Goal: Information Seeking & Learning: Learn about a topic

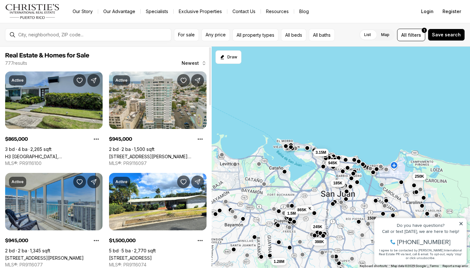
click at [54, 154] on link "H3 CAPARRA HILLS, GUAYNABO PR, 00966" at bounding box center [53, 156] width 97 height 5
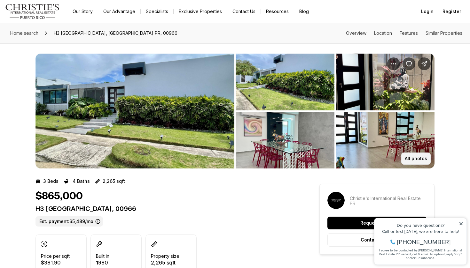
click at [411, 160] on p "All photos" at bounding box center [415, 158] width 22 height 5
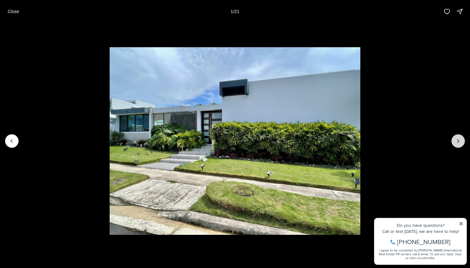
click at [462, 142] on button "Next slide" at bounding box center [457, 140] width 13 height 13
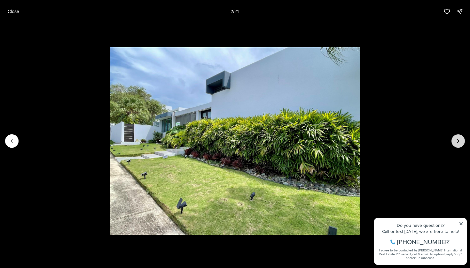
click at [462, 142] on button "Next slide" at bounding box center [457, 140] width 13 height 13
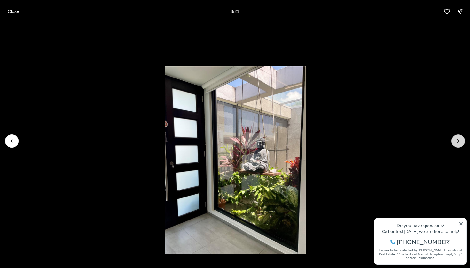
click at [462, 142] on button "Next slide" at bounding box center [457, 140] width 13 height 13
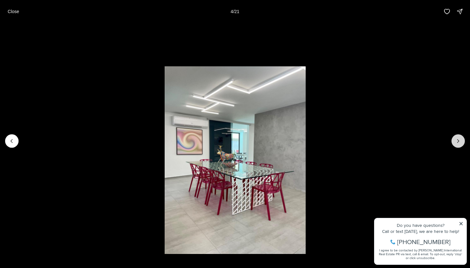
click at [462, 142] on button "Next slide" at bounding box center [457, 140] width 13 height 13
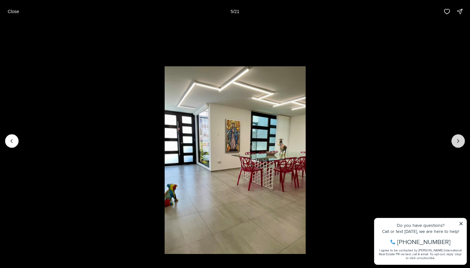
click at [462, 142] on button "Next slide" at bounding box center [457, 140] width 13 height 13
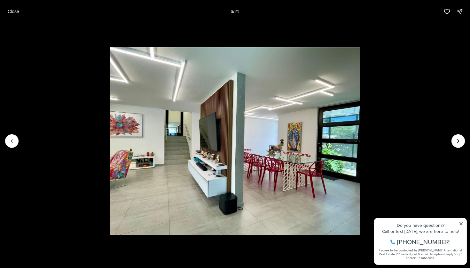
click at [360, 223] on img "6 of 21" at bounding box center [235, 141] width 250 height 188
click at [360, 225] on img "6 of 21" at bounding box center [235, 141] width 250 height 188
click at [460, 145] on button "Next slide" at bounding box center [457, 140] width 13 height 13
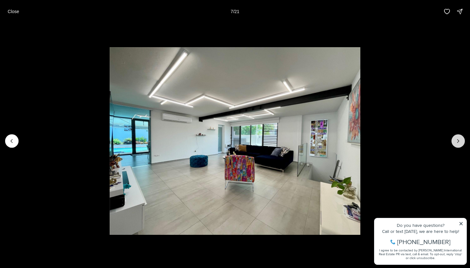
click at [460, 145] on button "Next slide" at bounding box center [457, 140] width 13 height 13
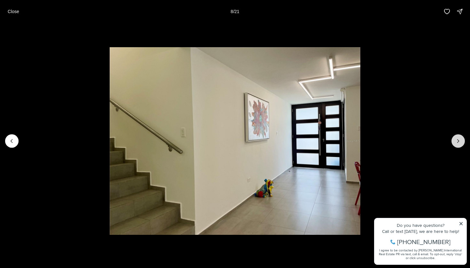
click at [460, 145] on button "Next slide" at bounding box center [457, 140] width 13 height 13
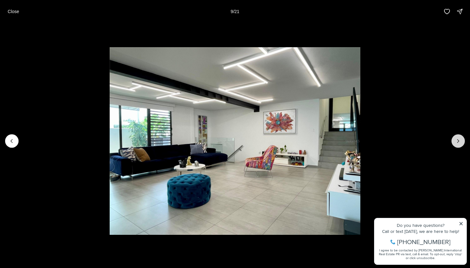
click at [460, 145] on button "Next slide" at bounding box center [457, 140] width 13 height 13
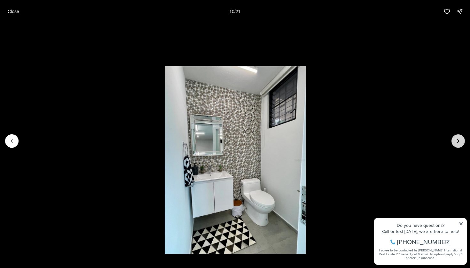
click at [460, 145] on button "Next slide" at bounding box center [457, 140] width 13 height 13
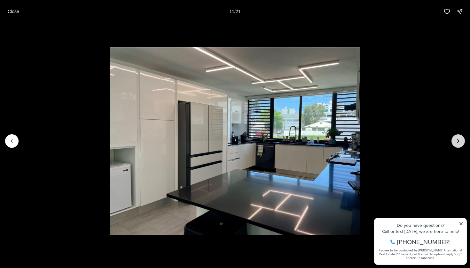
click at [460, 146] on button "Next slide" at bounding box center [457, 140] width 13 height 13
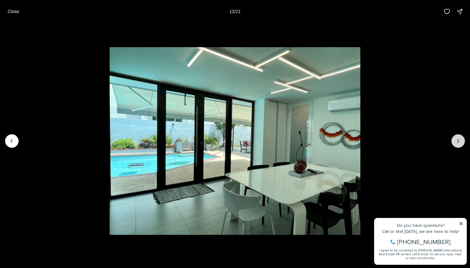
click at [460, 146] on button "Next slide" at bounding box center [457, 140] width 13 height 13
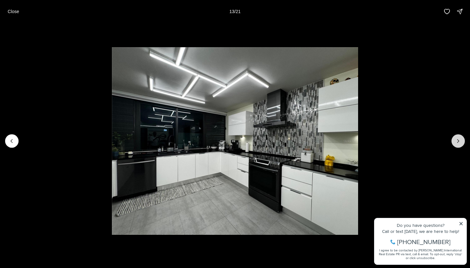
click at [460, 146] on button "Next slide" at bounding box center [457, 140] width 13 height 13
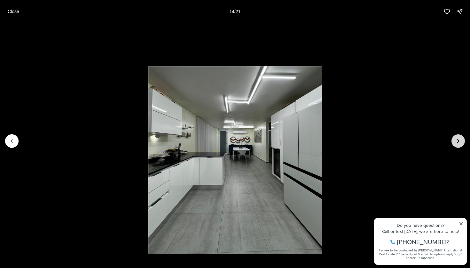
click at [460, 146] on button "Next slide" at bounding box center [457, 140] width 13 height 13
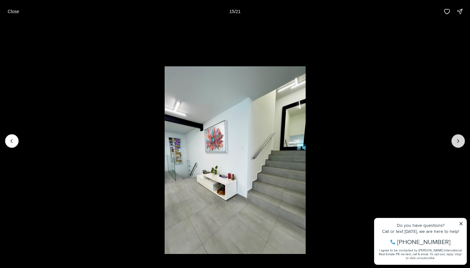
click at [460, 146] on button "Next slide" at bounding box center [457, 140] width 13 height 13
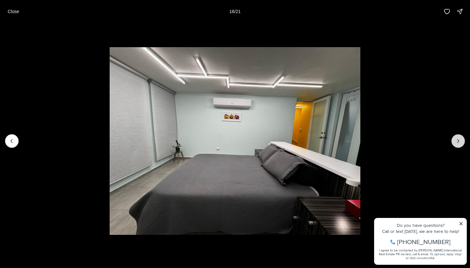
click at [460, 147] on button "Next slide" at bounding box center [457, 140] width 13 height 13
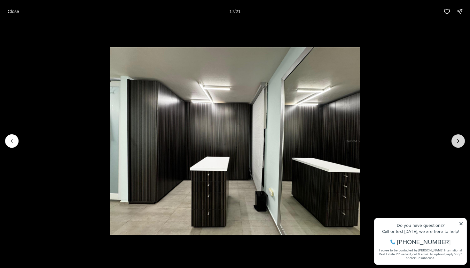
click at [460, 147] on button "Next slide" at bounding box center [457, 140] width 13 height 13
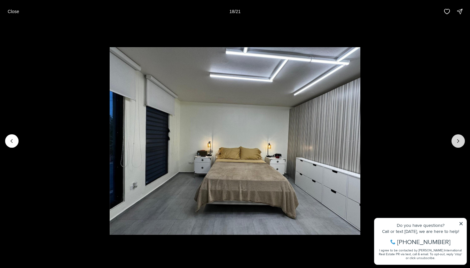
click at [460, 147] on button "Next slide" at bounding box center [457, 140] width 13 height 13
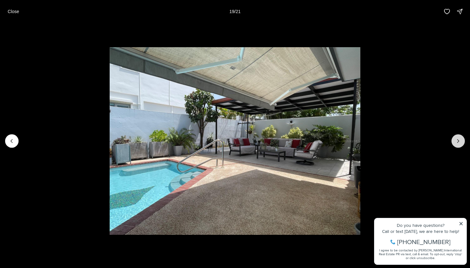
click at [460, 147] on button "Next slide" at bounding box center [457, 140] width 13 height 13
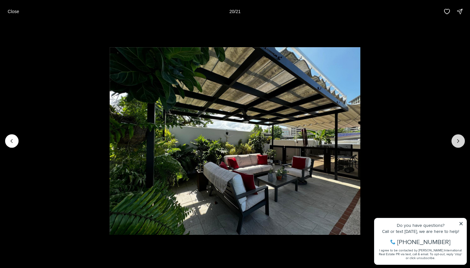
click at [460, 147] on button "Next slide" at bounding box center [457, 140] width 13 height 13
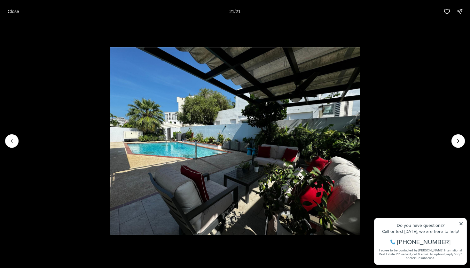
click at [459, 142] on div at bounding box center [457, 140] width 13 height 13
drag, startPoint x: 422, startPoint y: 91, endPoint x: 404, endPoint y: 41, distance: 52.8
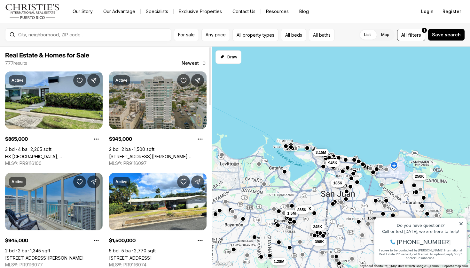
click at [124, 154] on link "[STREET_ADDRESS][PERSON_NAME][PERSON_NAME]" at bounding box center [157, 156] width 97 height 5
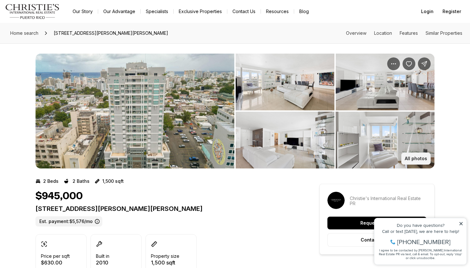
click at [411, 155] on button "All photos" at bounding box center [415, 159] width 29 height 12
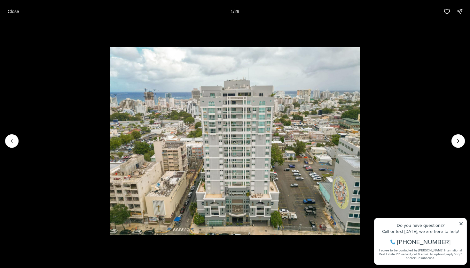
click at [360, 148] on img "1 of 29" at bounding box center [235, 141] width 250 height 188
click at [456, 146] on button "Next slide" at bounding box center [457, 140] width 13 height 13
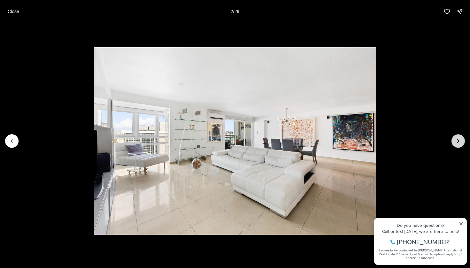
click at [456, 146] on button "Next slide" at bounding box center [457, 140] width 13 height 13
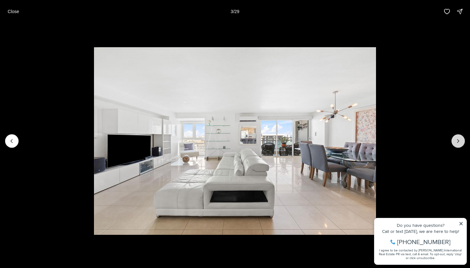
click at [456, 146] on button "Next slide" at bounding box center [457, 140] width 13 height 13
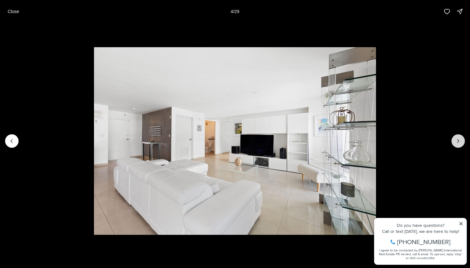
click at [456, 146] on button "Next slide" at bounding box center [457, 140] width 13 height 13
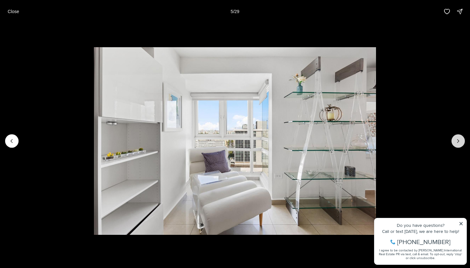
click at [456, 146] on button "Next slide" at bounding box center [457, 140] width 13 height 13
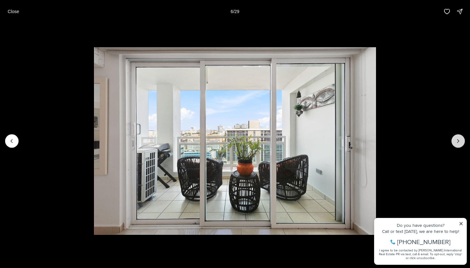
click at [456, 146] on button "Next slide" at bounding box center [457, 140] width 13 height 13
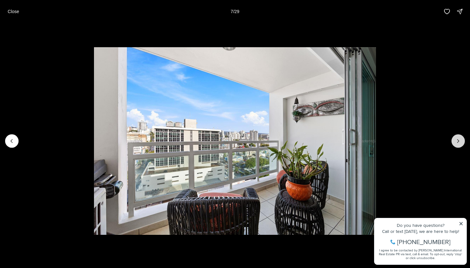
click at [455, 146] on button "Next slide" at bounding box center [457, 140] width 13 height 13
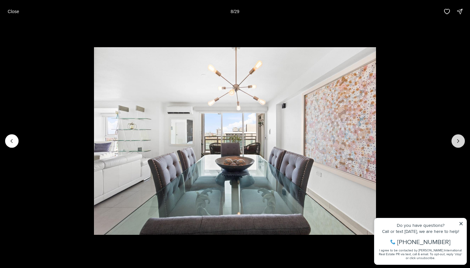
click at [455, 146] on button "Next slide" at bounding box center [457, 140] width 13 height 13
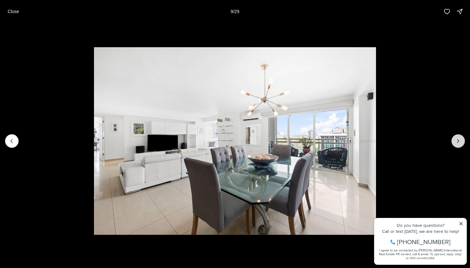
click at [455, 146] on button "Next slide" at bounding box center [457, 140] width 13 height 13
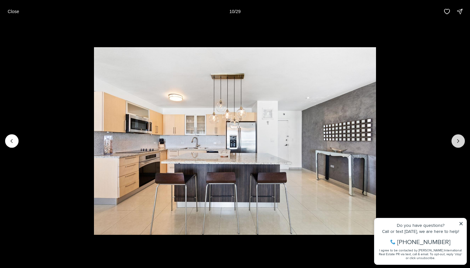
click at [455, 146] on button "Next slide" at bounding box center [457, 140] width 13 height 13
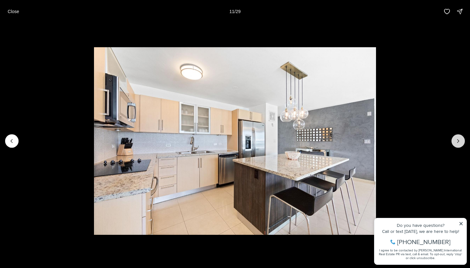
click at [455, 146] on button "Next slide" at bounding box center [457, 140] width 13 height 13
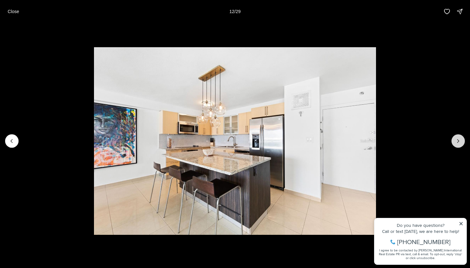
click at [455, 146] on button "Next slide" at bounding box center [457, 140] width 13 height 13
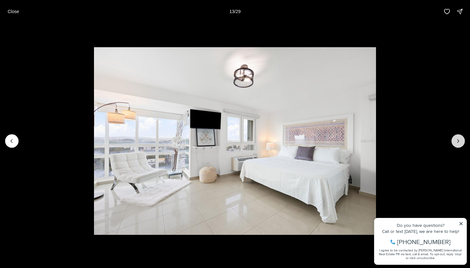
click at [455, 146] on button "Next slide" at bounding box center [457, 140] width 13 height 13
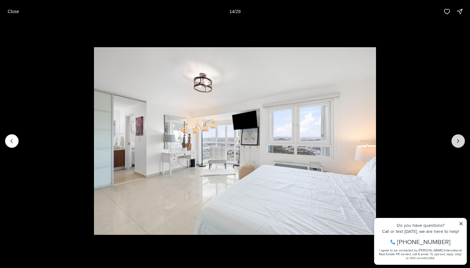
click at [455, 146] on button "Next slide" at bounding box center [457, 140] width 13 height 13
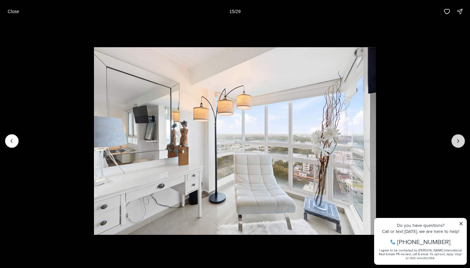
click at [455, 146] on button "Next slide" at bounding box center [457, 140] width 13 height 13
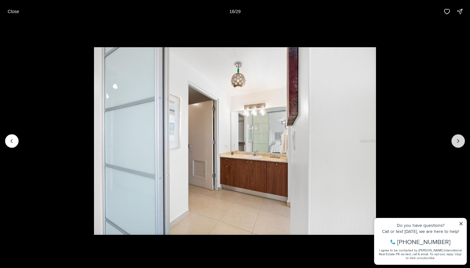
click at [455, 147] on button "Next slide" at bounding box center [457, 140] width 13 height 13
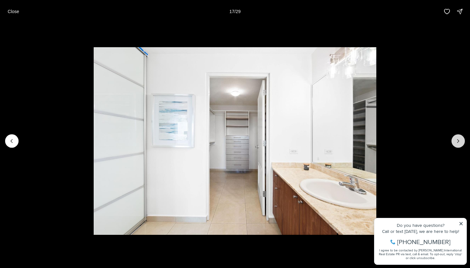
click at [455, 147] on button "Next slide" at bounding box center [457, 140] width 13 height 13
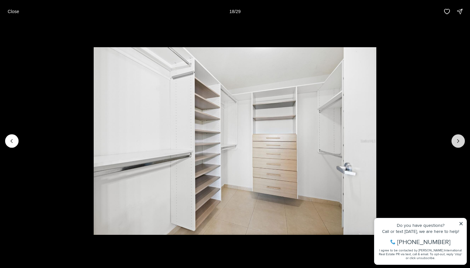
click at [455, 147] on button "Next slide" at bounding box center [457, 140] width 13 height 13
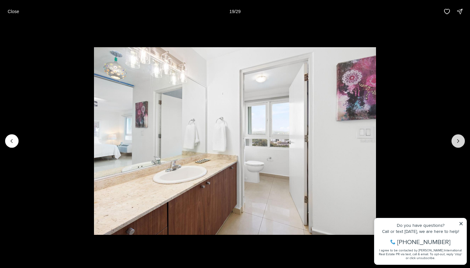
click at [455, 147] on button "Next slide" at bounding box center [457, 140] width 13 height 13
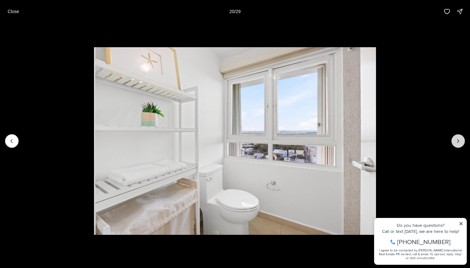
click at [455, 147] on button "Next slide" at bounding box center [457, 140] width 13 height 13
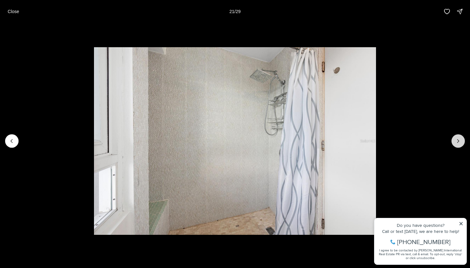
click at [455, 147] on button "Next slide" at bounding box center [457, 140] width 13 height 13
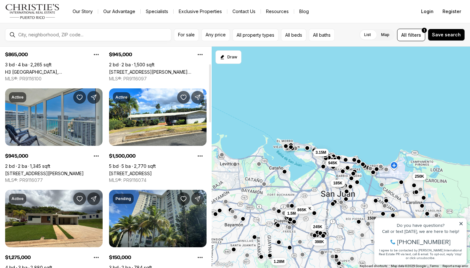
scroll to position [92, 0]
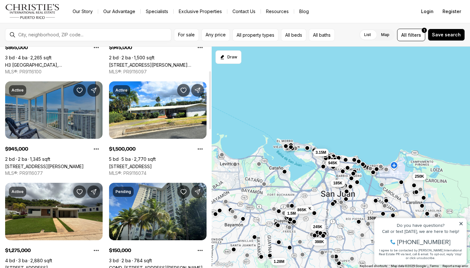
click at [33, 164] on link "1477 ASHFORD AVE #2206, SAN JUAN PR, 00907" at bounding box center [44, 166] width 79 height 5
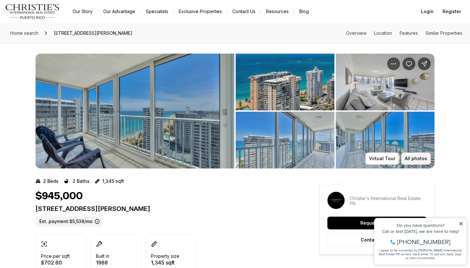
click at [416, 158] on p "All photos" at bounding box center [415, 158] width 22 height 5
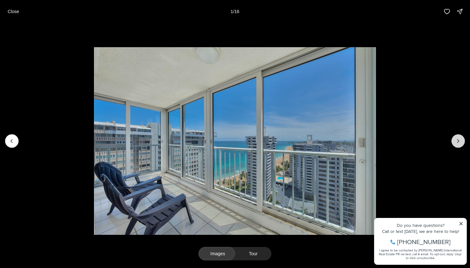
click at [457, 139] on icon "Next slide" at bounding box center [458, 141] width 6 height 6
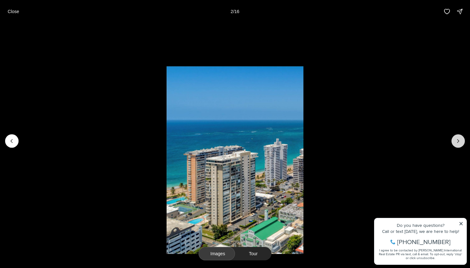
click at [457, 139] on icon "Next slide" at bounding box center [458, 141] width 6 height 6
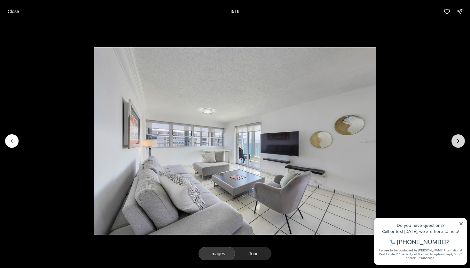
click at [457, 139] on icon "Next slide" at bounding box center [458, 141] width 6 height 6
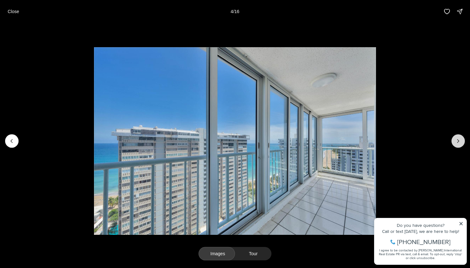
click at [457, 139] on icon "Next slide" at bounding box center [458, 141] width 6 height 6
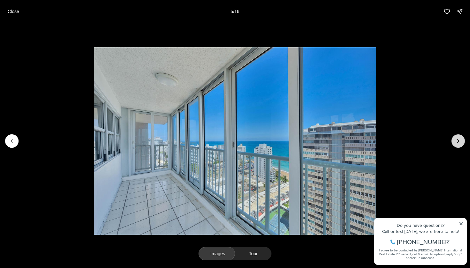
click at [457, 139] on icon "Next slide" at bounding box center [458, 141] width 6 height 6
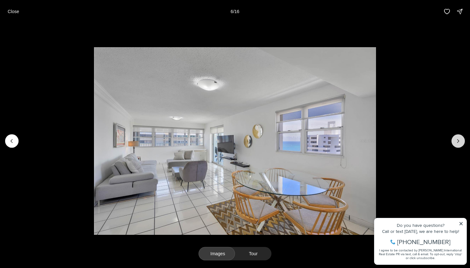
click at [457, 139] on icon "Next slide" at bounding box center [458, 141] width 6 height 6
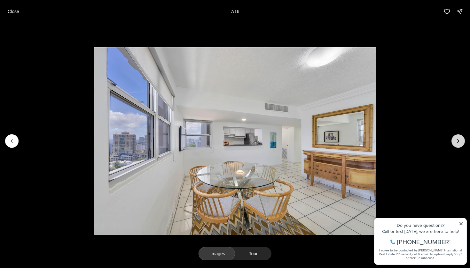
click at [457, 139] on icon "Next slide" at bounding box center [458, 141] width 6 height 6
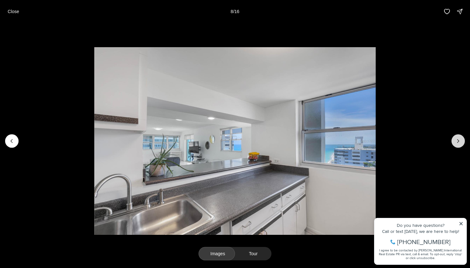
click at [457, 139] on icon "Next slide" at bounding box center [458, 141] width 6 height 6
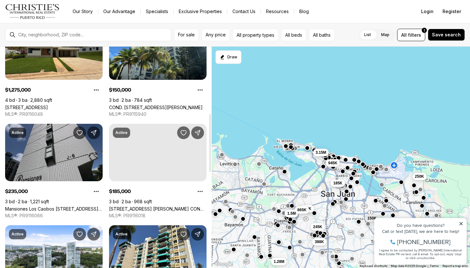
scroll to position [238, 0]
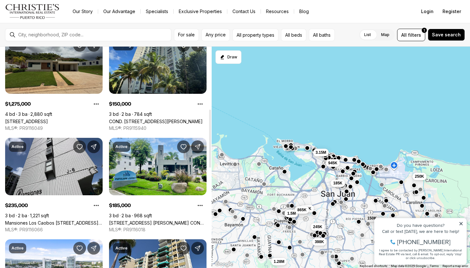
click at [48, 119] on link "[STREET_ADDRESS]" at bounding box center [26, 121] width 43 height 5
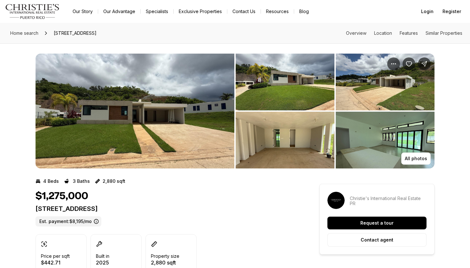
click at [421, 159] on p "All photos" at bounding box center [415, 158] width 22 height 5
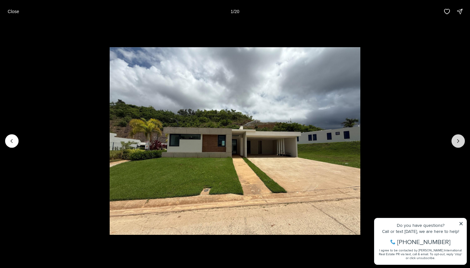
click at [453, 141] on button "Next slide" at bounding box center [457, 140] width 13 height 13
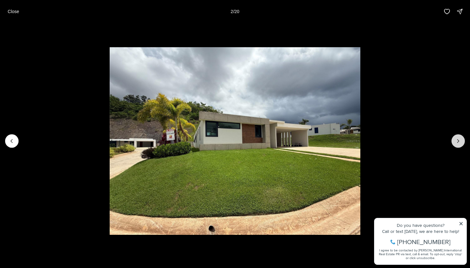
click at [453, 141] on button "Next slide" at bounding box center [457, 140] width 13 height 13
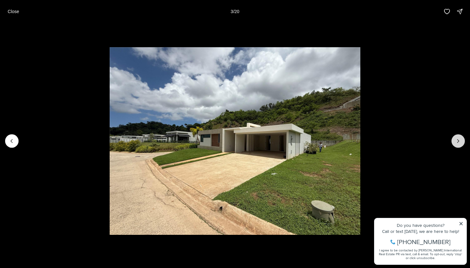
click at [453, 141] on button "Next slide" at bounding box center [457, 140] width 13 height 13
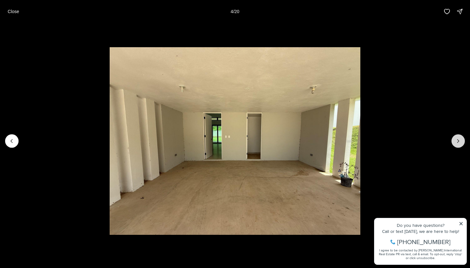
click at [453, 141] on button "Next slide" at bounding box center [457, 140] width 13 height 13
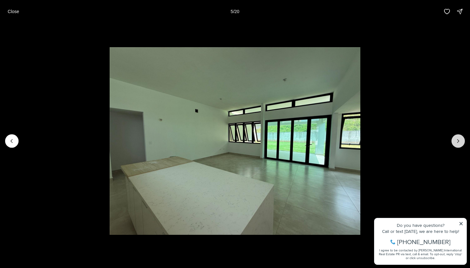
click at [453, 141] on button "Next slide" at bounding box center [457, 140] width 13 height 13
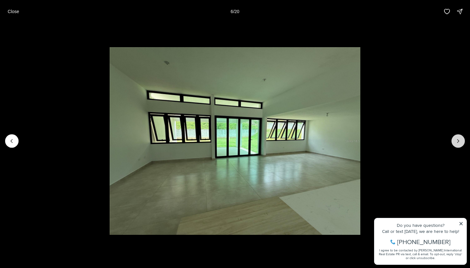
click at [453, 141] on button "Next slide" at bounding box center [457, 140] width 13 height 13
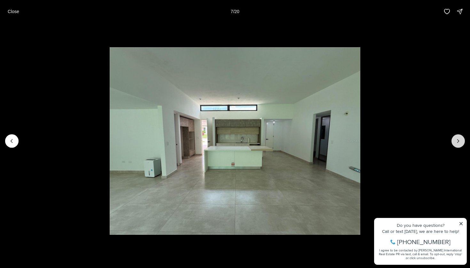
click at [453, 141] on button "Next slide" at bounding box center [457, 140] width 13 height 13
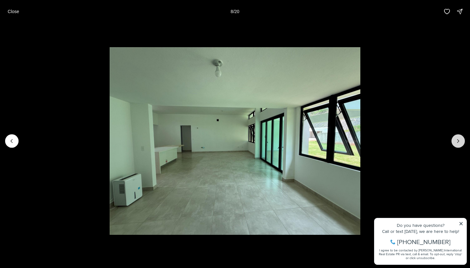
click at [453, 141] on button "Next slide" at bounding box center [457, 140] width 13 height 13
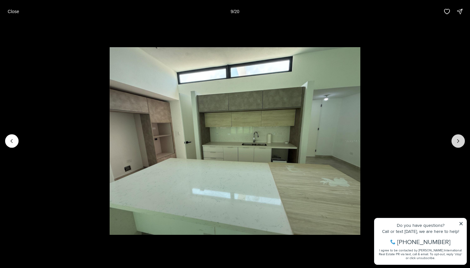
click at [453, 141] on button "Next slide" at bounding box center [457, 140] width 13 height 13
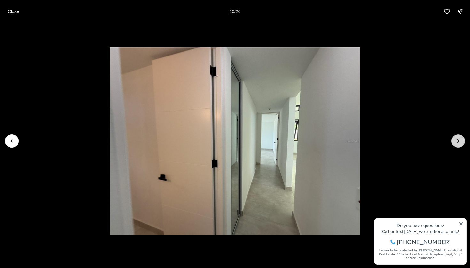
click at [453, 141] on button "Next slide" at bounding box center [457, 140] width 13 height 13
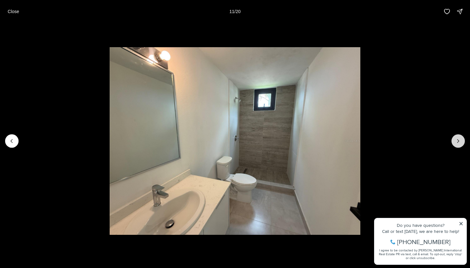
click at [453, 141] on button "Next slide" at bounding box center [457, 140] width 13 height 13
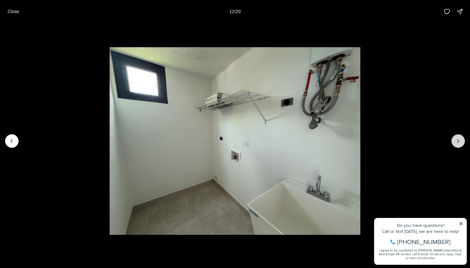
click at [453, 141] on button "Next slide" at bounding box center [457, 140] width 13 height 13
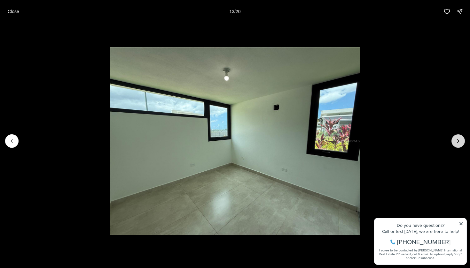
click at [453, 141] on button "Next slide" at bounding box center [457, 140] width 13 height 13
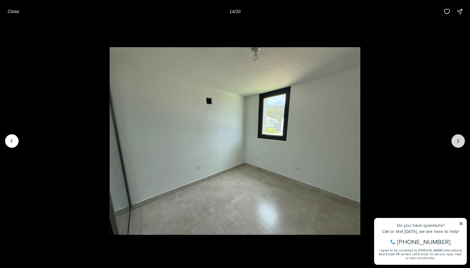
click at [453, 141] on button "Next slide" at bounding box center [457, 140] width 13 height 13
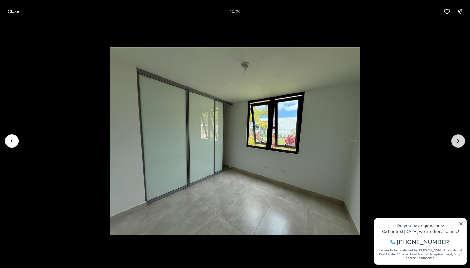
click at [453, 141] on button "Next slide" at bounding box center [457, 140] width 13 height 13
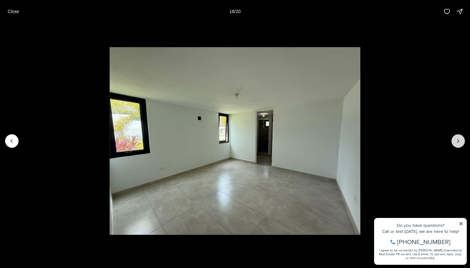
click at [453, 141] on button "Next slide" at bounding box center [457, 140] width 13 height 13
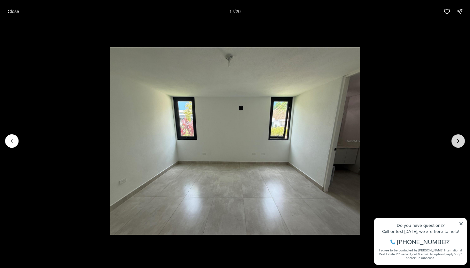
click at [453, 141] on button "Next slide" at bounding box center [457, 140] width 13 height 13
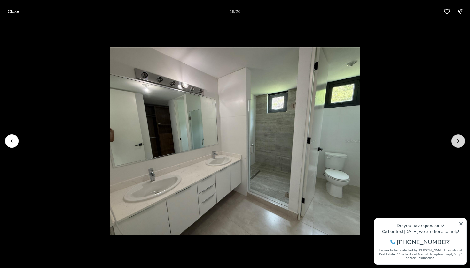
click at [453, 142] on button "Next slide" at bounding box center [457, 140] width 13 height 13
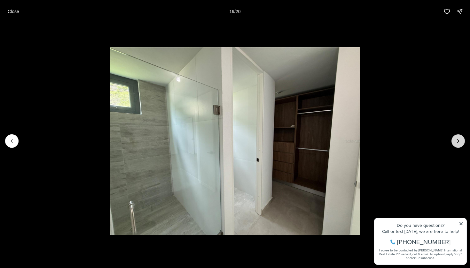
click at [453, 142] on button "Next slide" at bounding box center [457, 140] width 13 height 13
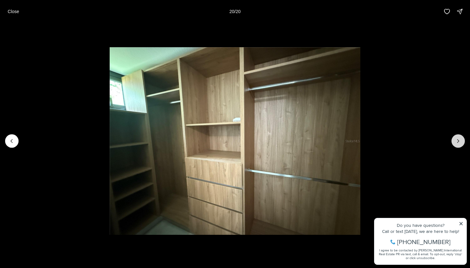
click at [453, 142] on div at bounding box center [457, 140] width 13 height 13
click at [462, 146] on div at bounding box center [457, 140] width 13 height 13
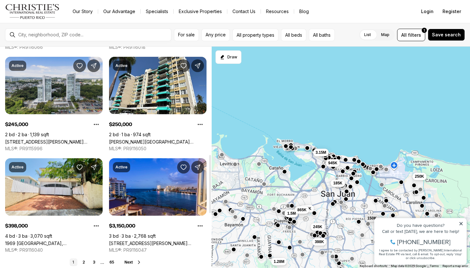
scroll to position [434, 0]
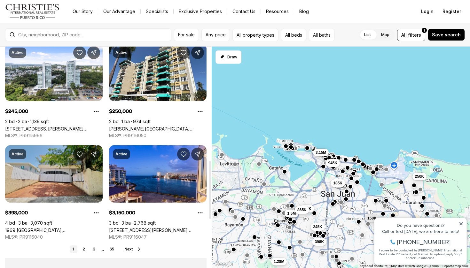
click at [64, 228] on link "1969 CALLE NOGAL, SAN JUAN PR, 00926" at bounding box center [53, 230] width 97 height 5
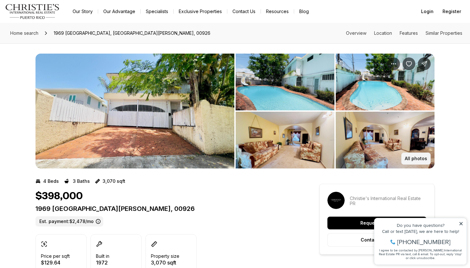
click at [419, 161] on p "All photos" at bounding box center [415, 158] width 22 height 5
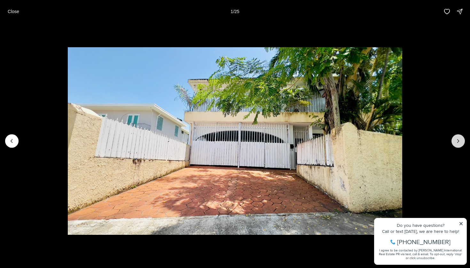
click at [455, 136] on button "Next slide" at bounding box center [457, 140] width 13 height 13
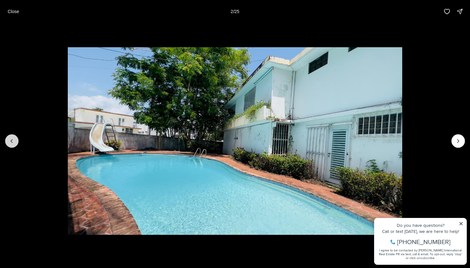
click at [13, 146] on button "Previous slide" at bounding box center [11, 140] width 13 height 13
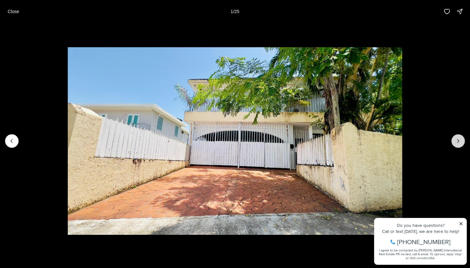
click at [459, 146] on button "Next slide" at bounding box center [457, 140] width 13 height 13
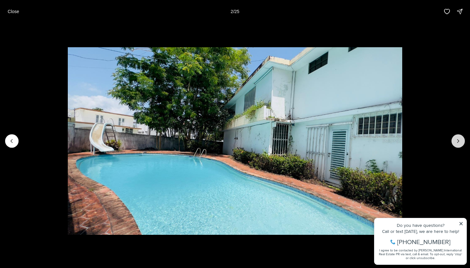
click at [459, 146] on button "Next slide" at bounding box center [457, 140] width 13 height 13
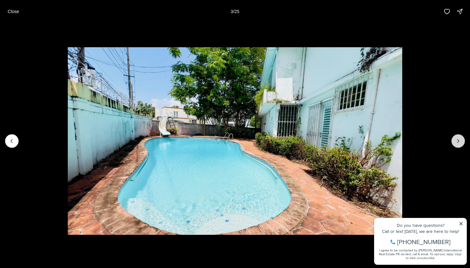
click at [459, 146] on button "Next slide" at bounding box center [457, 140] width 13 height 13
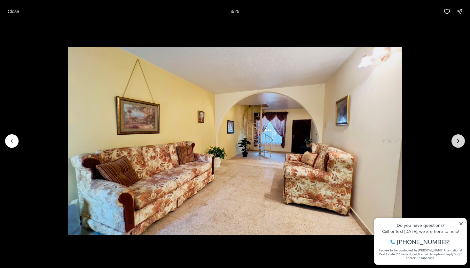
click at [459, 146] on button "Next slide" at bounding box center [457, 140] width 13 height 13
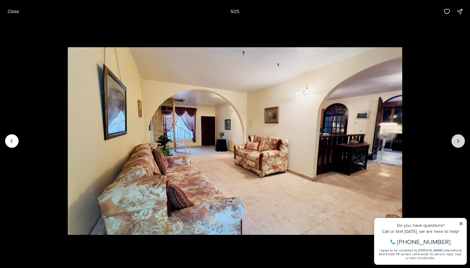
click at [459, 146] on button "Next slide" at bounding box center [457, 140] width 13 height 13
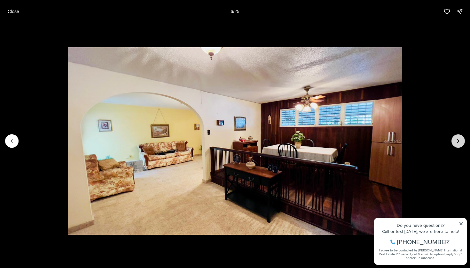
click at [459, 146] on button "Next slide" at bounding box center [457, 140] width 13 height 13
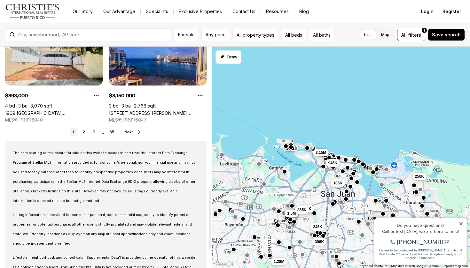
scroll to position [552, 0]
click at [139, 132] on icon at bounding box center [138, 131] width 5 height 5
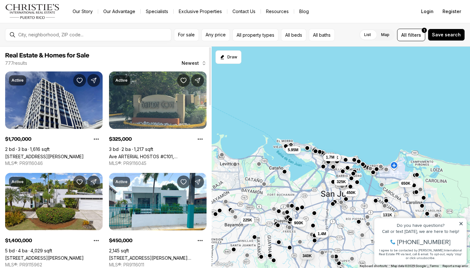
click at [163, 154] on link "Ave ARTERIAL HOSTOS #C101, [GEOGRAPHIC_DATA][PERSON_NAME]" at bounding box center [157, 156] width 97 height 5
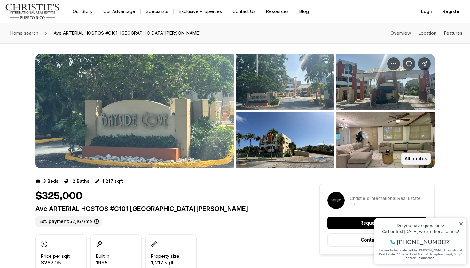
click at [407, 160] on p "All photos" at bounding box center [415, 158] width 22 height 5
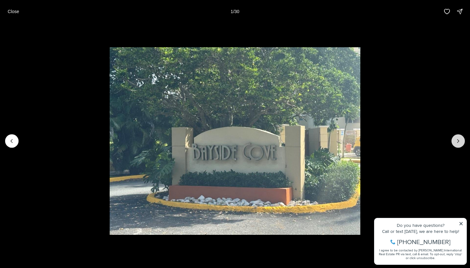
click at [458, 144] on icon "Next slide" at bounding box center [458, 141] width 6 height 6
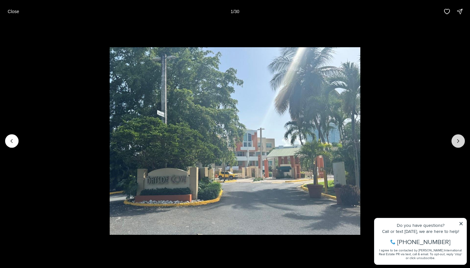
click at [458, 144] on icon "Next slide" at bounding box center [458, 141] width 6 height 6
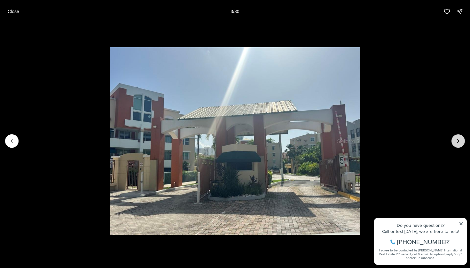
click at [457, 143] on icon "Next slide" at bounding box center [458, 141] width 6 height 6
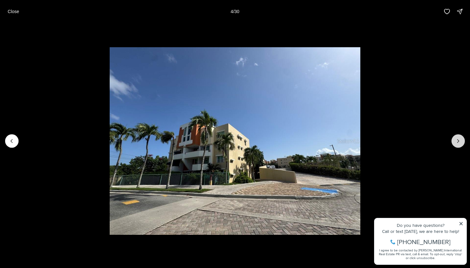
click at [457, 143] on icon "Next slide" at bounding box center [458, 141] width 6 height 6
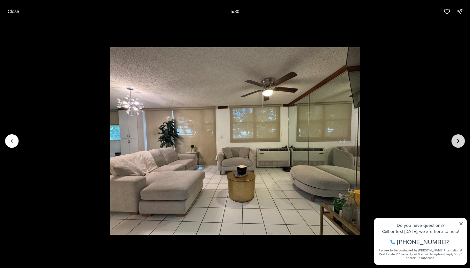
click at [456, 143] on icon "Next slide" at bounding box center [458, 141] width 6 height 6
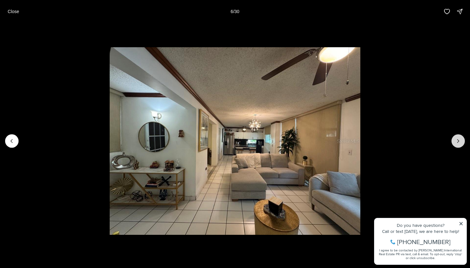
click at [456, 143] on icon "Next slide" at bounding box center [458, 141] width 6 height 6
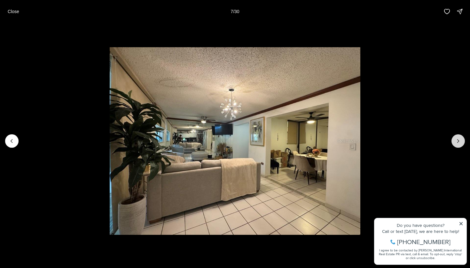
click at [456, 143] on icon "Next slide" at bounding box center [458, 141] width 6 height 6
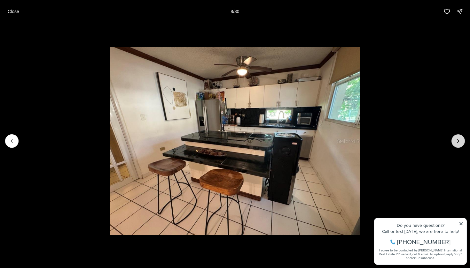
click at [456, 144] on icon "Next slide" at bounding box center [458, 141] width 6 height 6
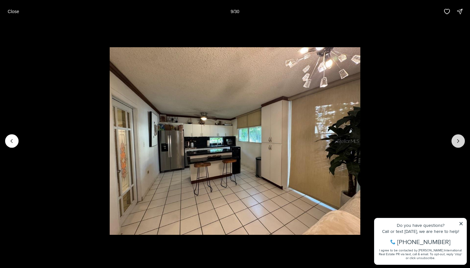
click at [455, 144] on icon "Next slide" at bounding box center [458, 141] width 6 height 6
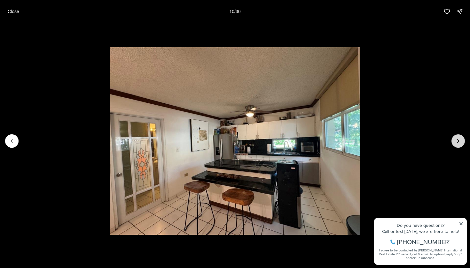
click at [455, 143] on icon "Next slide" at bounding box center [458, 141] width 6 height 6
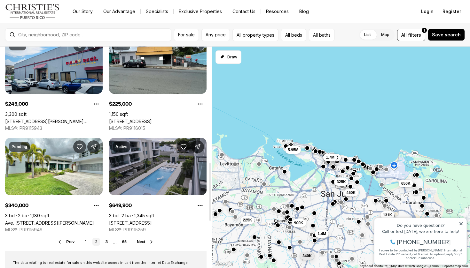
scroll to position [442, 0]
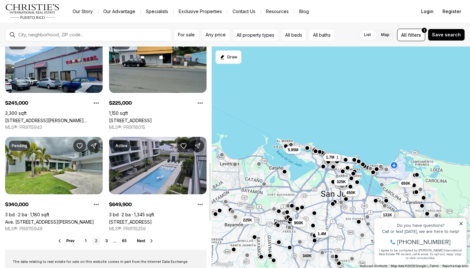
click at [65, 219] on link "Ave. [STREET_ADDRESS][PERSON_NAME]" at bounding box center [49, 221] width 89 height 5
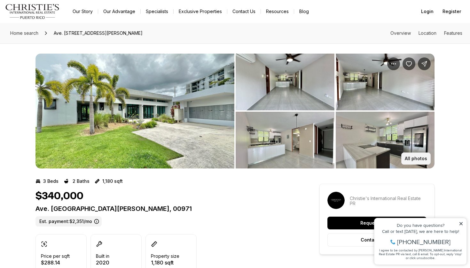
click at [419, 161] on p "All photos" at bounding box center [415, 158] width 22 height 5
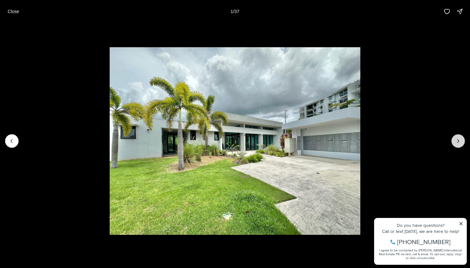
click at [460, 142] on icon "Next slide" at bounding box center [458, 141] width 6 height 6
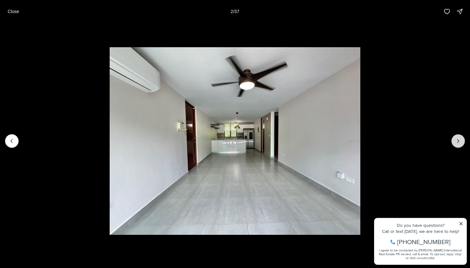
click at [459, 140] on icon "Next slide" at bounding box center [458, 141] width 6 height 6
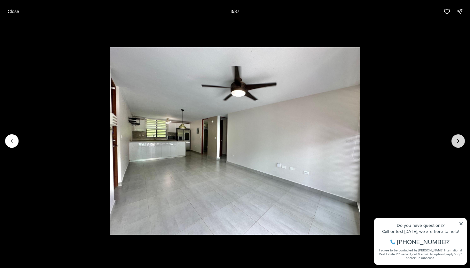
click at [459, 140] on icon "Next slide" at bounding box center [458, 141] width 6 height 6
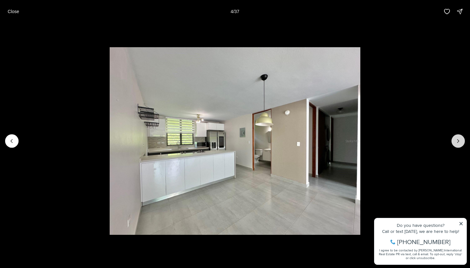
click at [459, 140] on icon "Next slide" at bounding box center [458, 141] width 6 height 6
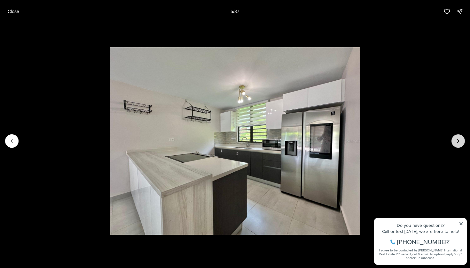
click at [459, 140] on icon "Next slide" at bounding box center [458, 141] width 6 height 6
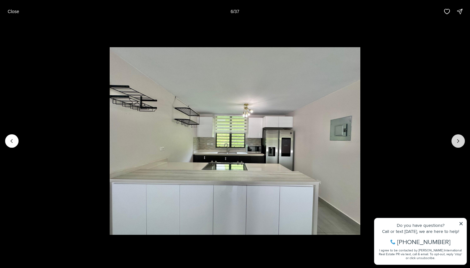
click at [458, 139] on icon "Next slide" at bounding box center [458, 141] width 6 height 6
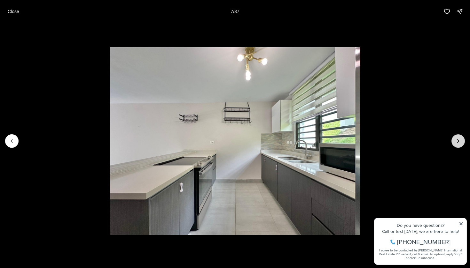
click at [458, 139] on icon "Next slide" at bounding box center [458, 141] width 6 height 6
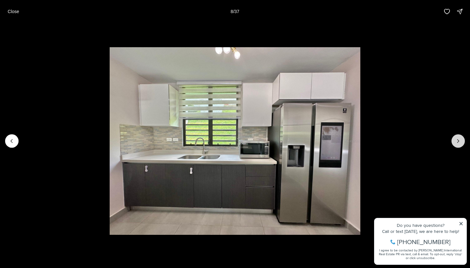
click at [458, 139] on icon "Next slide" at bounding box center [458, 141] width 6 height 6
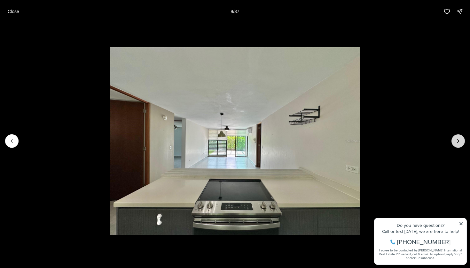
click at [461, 146] on button "Next slide" at bounding box center [457, 140] width 13 height 13
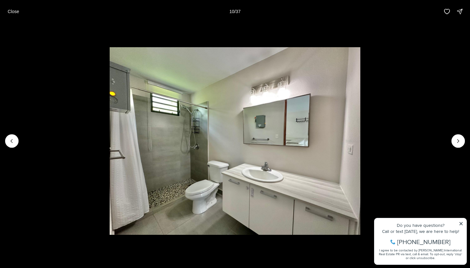
click at [360, 144] on img "10 of 37" at bounding box center [235, 141] width 250 height 188
click at [462, 144] on button "Next slide" at bounding box center [457, 140] width 13 height 13
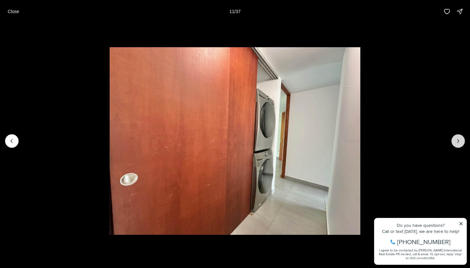
click at [462, 144] on button "Next slide" at bounding box center [457, 140] width 13 height 13
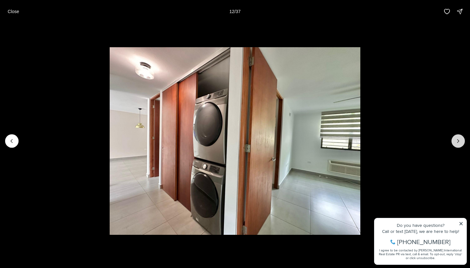
click at [462, 144] on button "Next slide" at bounding box center [457, 140] width 13 height 13
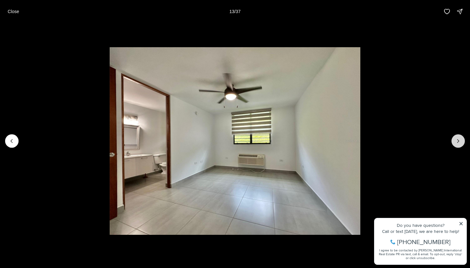
click at [462, 143] on button "Next slide" at bounding box center [457, 140] width 13 height 13
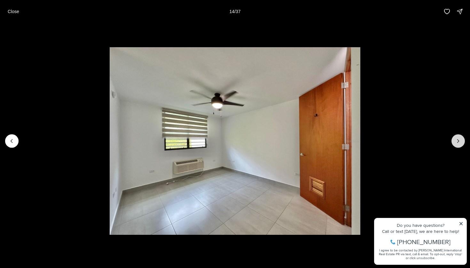
click at [462, 143] on button "Next slide" at bounding box center [457, 140] width 13 height 13
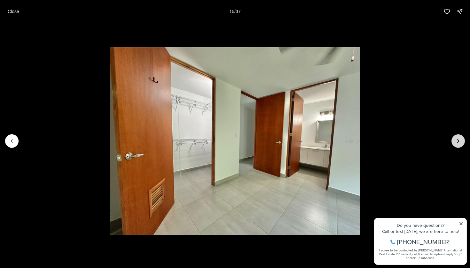
click at [462, 143] on button "Next slide" at bounding box center [457, 140] width 13 height 13
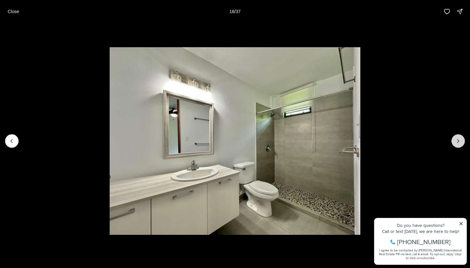
click at [460, 141] on icon "Next slide" at bounding box center [458, 141] width 6 height 6
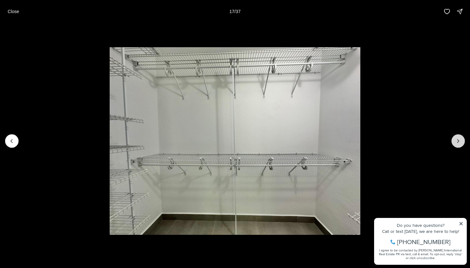
click at [460, 141] on icon "Next slide" at bounding box center [458, 141] width 6 height 6
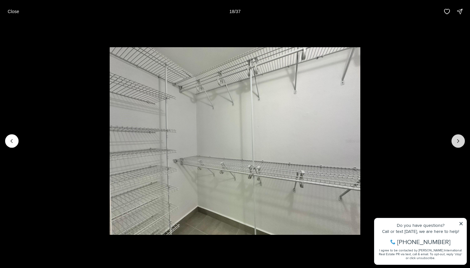
click at [460, 142] on icon "Next slide" at bounding box center [458, 141] width 6 height 6
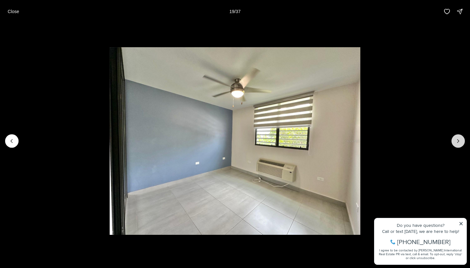
click at [460, 142] on icon "Next slide" at bounding box center [458, 141] width 6 height 6
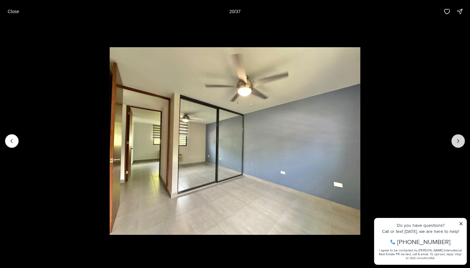
click at [460, 142] on icon "Next slide" at bounding box center [458, 141] width 6 height 6
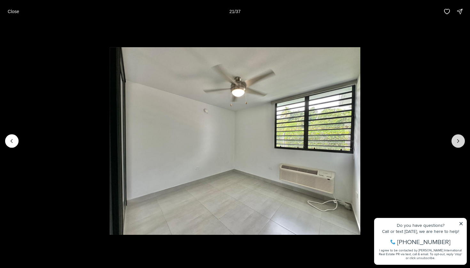
click at [460, 142] on icon "Next slide" at bounding box center [458, 141] width 6 height 6
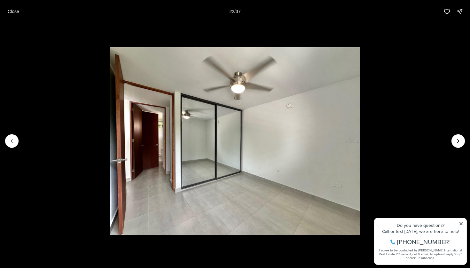
drag, startPoint x: 452, startPoint y: 137, endPoint x: 419, endPoint y: 130, distance: 33.1
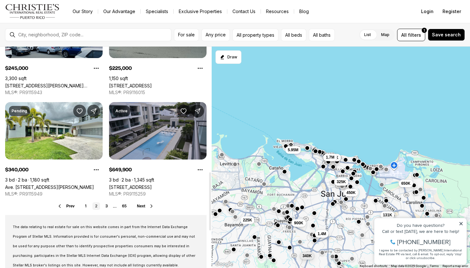
scroll to position [479, 0]
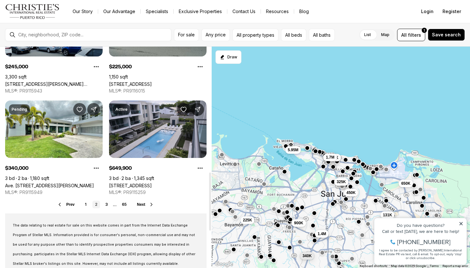
click at [151, 205] on icon at bounding box center [151, 204] width 5 height 5
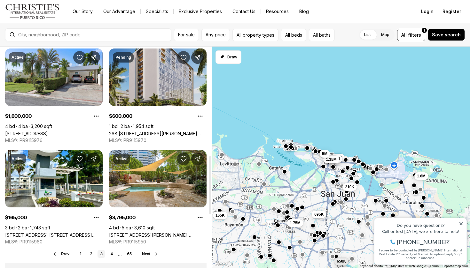
scroll to position [438, 0]
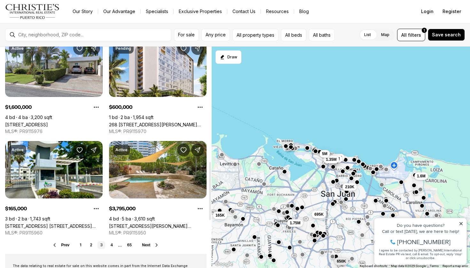
click at [153, 246] on button "Next" at bounding box center [150, 245] width 17 height 5
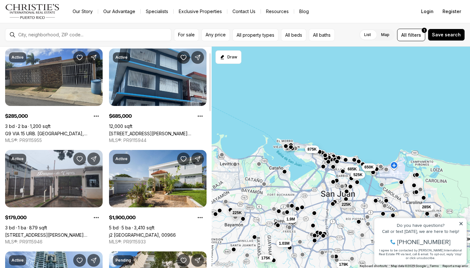
scroll to position [24, 0]
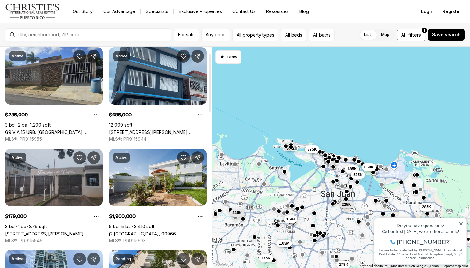
click at [71, 231] on link "[STREET_ADDRESS][PERSON_NAME][PERSON_NAME]" at bounding box center [53, 233] width 97 height 5
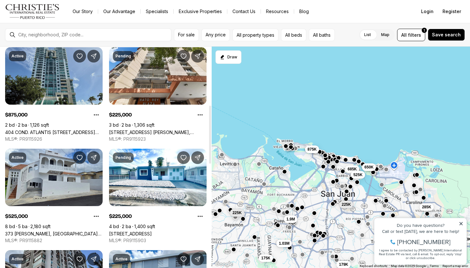
scroll to position [228, 0]
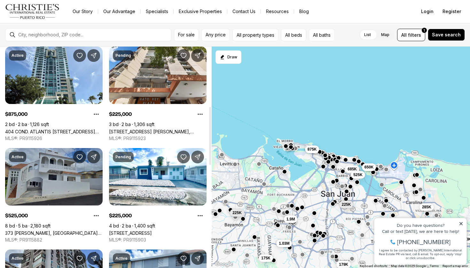
click at [40, 231] on link "373 [PERSON_NAME], [GEOGRAPHIC_DATA][PERSON_NAME], 00901" at bounding box center [53, 233] width 97 height 5
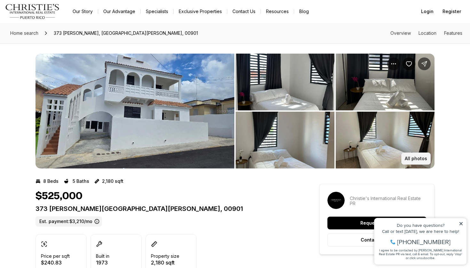
click at [415, 161] on button "All photos" at bounding box center [415, 159] width 29 height 12
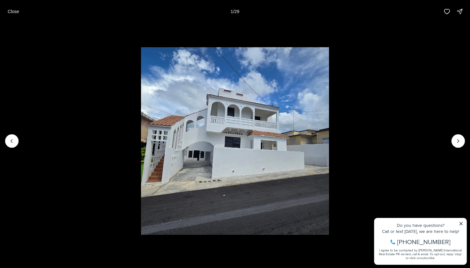
click at [450, 148] on li "1 of 29" at bounding box center [235, 141] width 470 height 236
click at [458, 143] on icon "Next slide" at bounding box center [458, 141] width 6 height 6
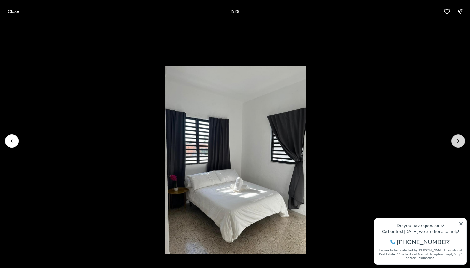
click at [458, 143] on icon "Next slide" at bounding box center [458, 141] width 6 height 6
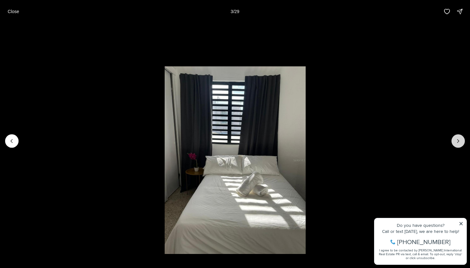
click at [458, 143] on icon "Next slide" at bounding box center [458, 141] width 6 height 6
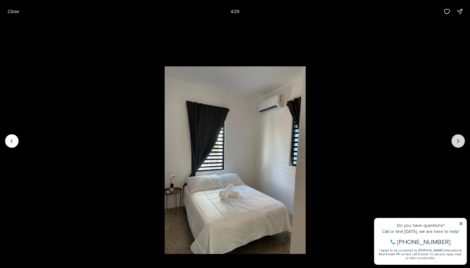
click at [458, 143] on icon "Next slide" at bounding box center [458, 141] width 6 height 6
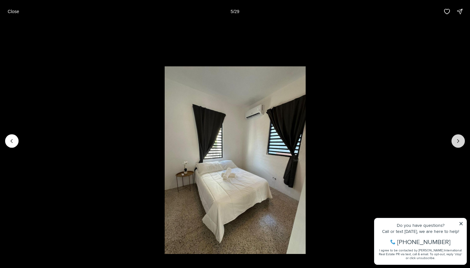
click at [458, 143] on icon "Next slide" at bounding box center [458, 141] width 6 height 6
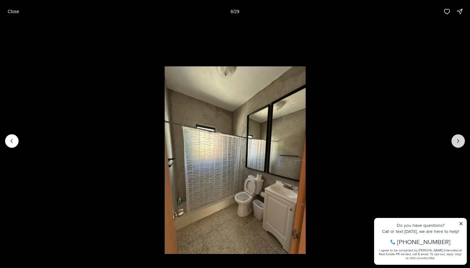
click at [458, 143] on icon "Next slide" at bounding box center [458, 141] width 6 height 6
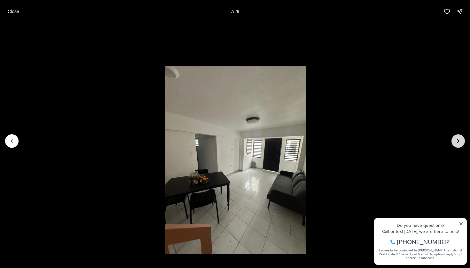
click at [458, 143] on icon "Next slide" at bounding box center [458, 141] width 6 height 6
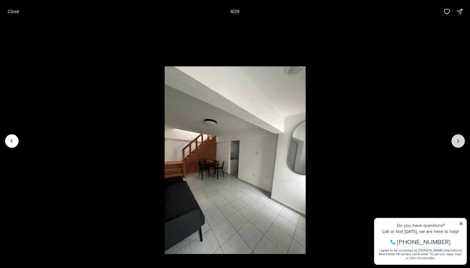
click at [458, 143] on icon "Next slide" at bounding box center [458, 141] width 6 height 6
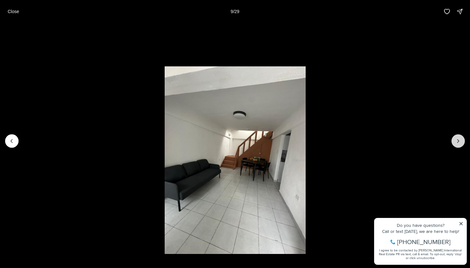
click at [458, 143] on icon "Next slide" at bounding box center [458, 141] width 6 height 6
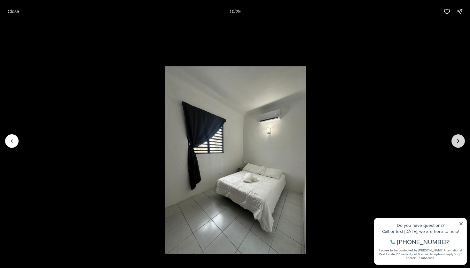
click at [458, 143] on icon "Next slide" at bounding box center [458, 141] width 6 height 6
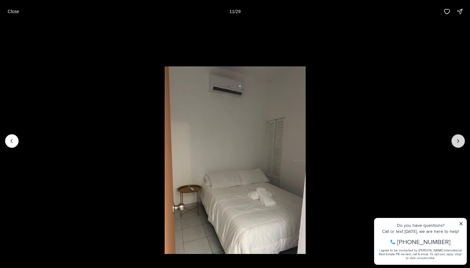
click at [458, 143] on icon "Next slide" at bounding box center [458, 141] width 6 height 6
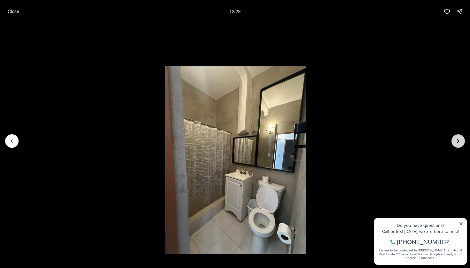
click at [458, 143] on icon "Next slide" at bounding box center [458, 141] width 6 height 6
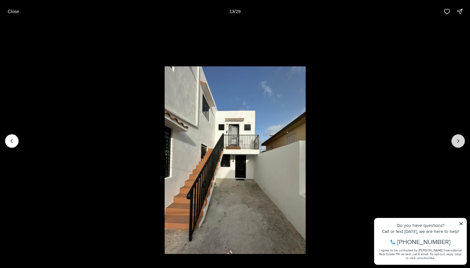
click at [458, 143] on icon "Next slide" at bounding box center [458, 141] width 6 height 6
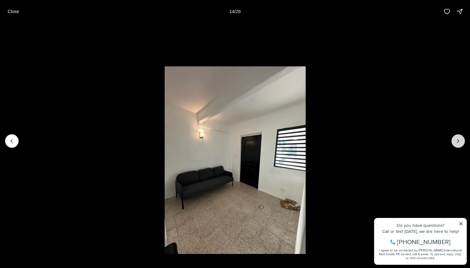
click at [458, 143] on icon "Next slide" at bounding box center [458, 141] width 6 height 6
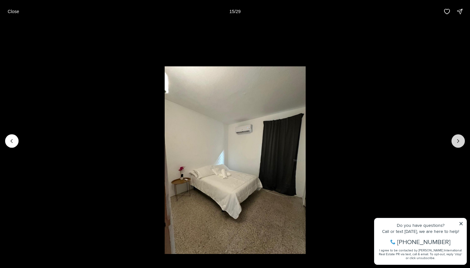
click at [458, 143] on icon "Next slide" at bounding box center [458, 141] width 6 height 6
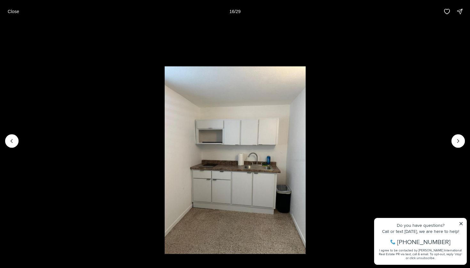
drag, startPoint x: 336, startPoint y: 47, endPoint x: 202, endPoint y: 21, distance: 135.7
click at [318, 45] on li "16 of 29" at bounding box center [235, 141] width 470 height 236
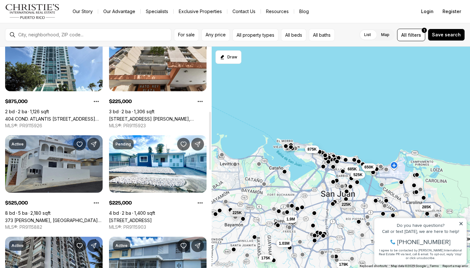
scroll to position [247, 0]
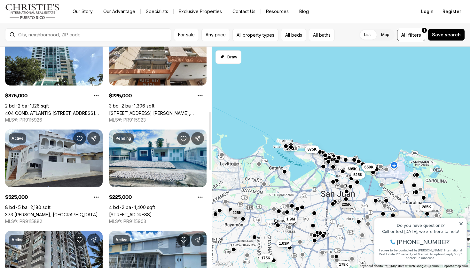
click at [138, 212] on link "[STREET_ADDRESS]" at bounding box center [130, 214] width 43 height 5
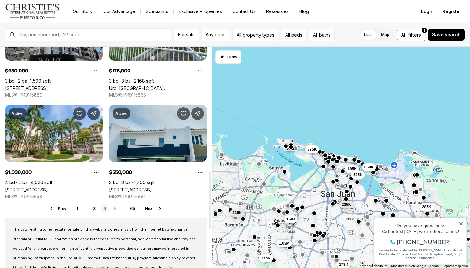
scroll to position [476, 0]
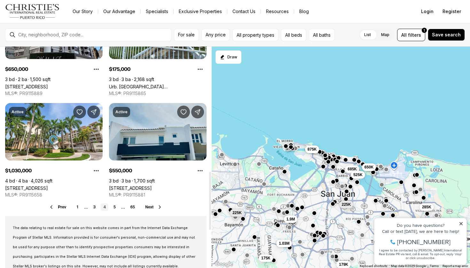
click at [158, 208] on icon at bounding box center [159, 207] width 5 height 5
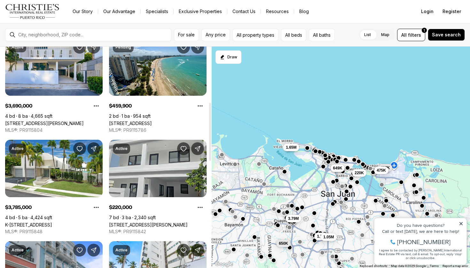
scroll to position [239, 0]
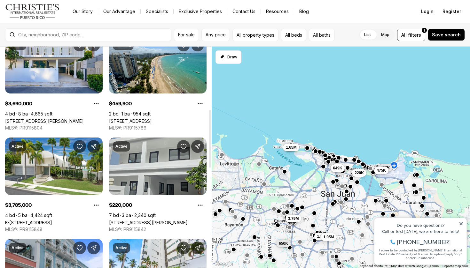
click at [151, 220] on link "[STREET_ADDRESS][PERSON_NAME]" at bounding box center [148, 222] width 79 height 5
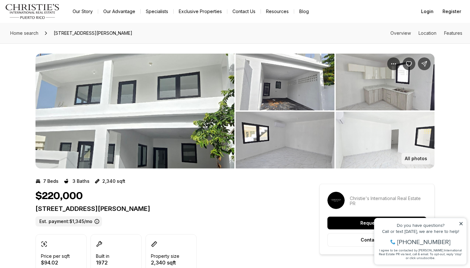
click at [410, 157] on p "All photos" at bounding box center [415, 158] width 22 height 5
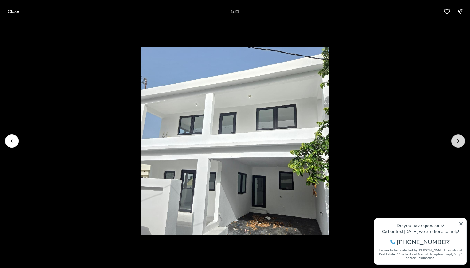
click at [456, 142] on icon "Next slide" at bounding box center [458, 141] width 6 height 6
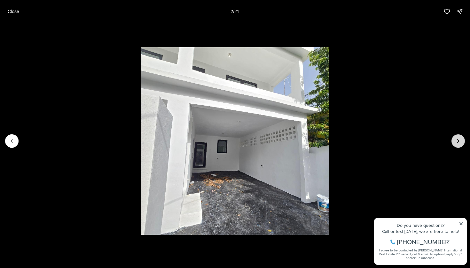
click at [456, 142] on icon "Next slide" at bounding box center [458, 141] width 6 height 6
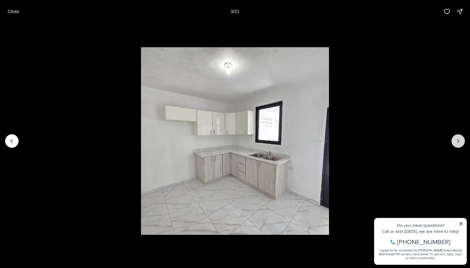
click at [456, 142] on icon "Next slide" at bounding box center [458, 141] width 6 height 6
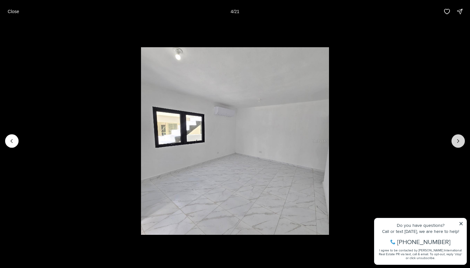
click at [456, 142] on icon "Next slide" at bounding box center [458, 141] width 6 height 6
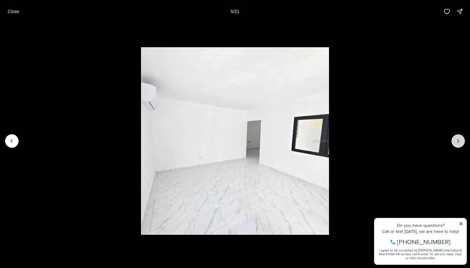
click at [456, 142] on icon "Next slide" at bounding box center [458, 141] width 6 height 6
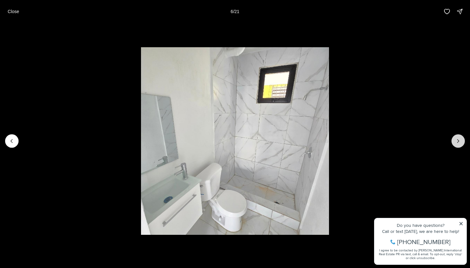
click at [457, 142] on icon "Next slide" at bounding box center [458, 141] width 6 height 6
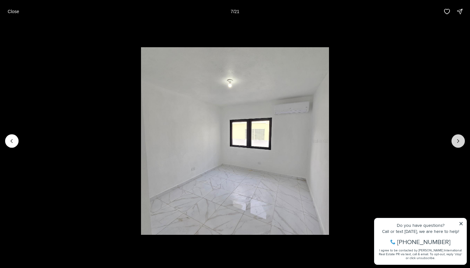
click at [457, 142] on icon "Next slide" at bounding box center [458, 141] width 6 height 6
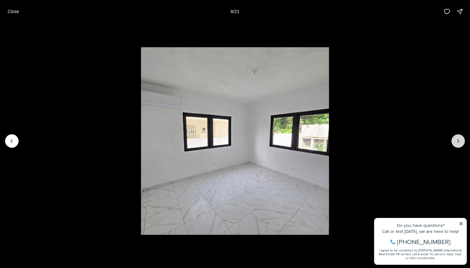
click at [457, 142] on icon "Next slide" at bounding box center [458, 141] width 6 height 6
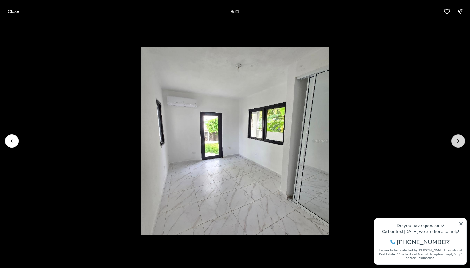
click at [457, 142] on icon "Next slide" at bounding box center [458, 141] width 6 height 6
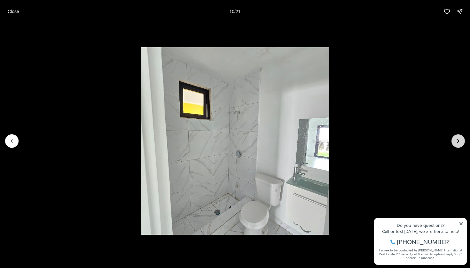
click at [457, 142] on icon "Next slide" at bounding box center [458, 141] width 6 height 6
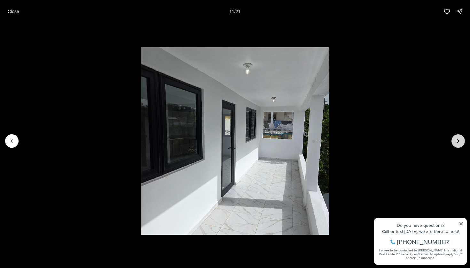
click at [457, 142] on icon "Next slide" at bounding box center [458, 141] width 6 height 6
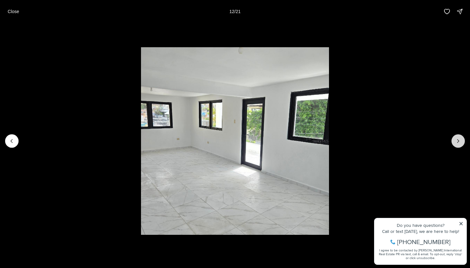
click at [457, 142] on icon "Next slide" at bounding box center [458, 141] width 6 height 6
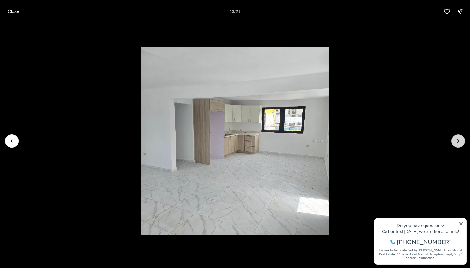
click at [457, 142] on icon "Next slide" at bounding box center [458, 141] width 6 height 6
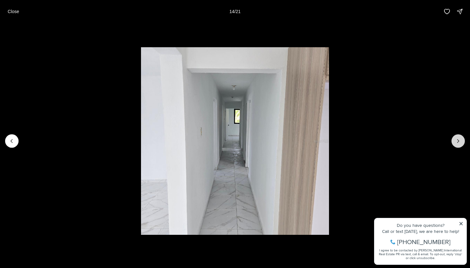
click at [457, 142] on icon "Next slide" at bounding box center [458, 141] width 6 height 6
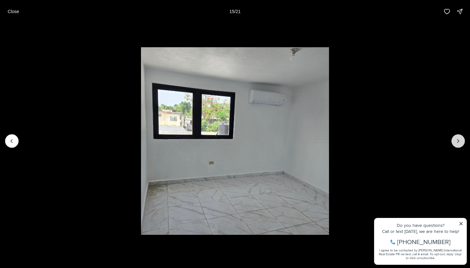
click at [457, 142] on icon "Next slide" at bounding box center [458, 141] width 6 height 6
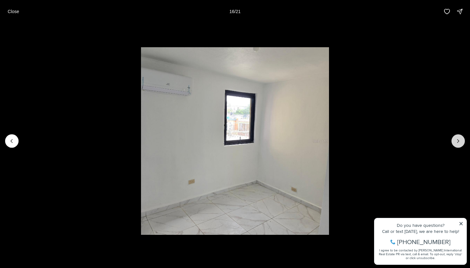
click at [457, 142] on icon "Next slide" at bounding box center [458, 141] width 6 height 6
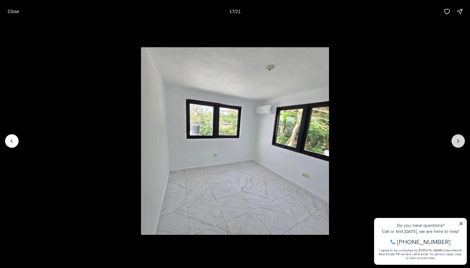
click at [457, 142] on icon "Next slide" at bounding box center [458, 141] width 6 height 6
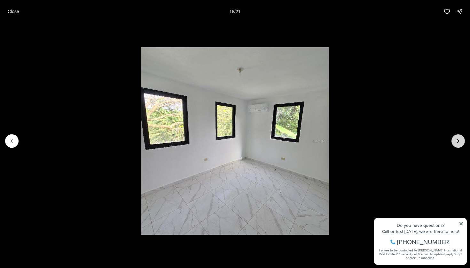
click at [457, 142] on icon "Next slide" at bounding box center [458, 141] width 6 height 6
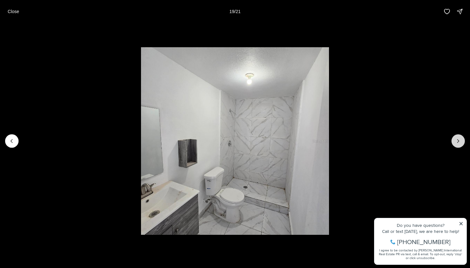
click at [457, 142] on icon "Next slide" at bounding box center [458, 141] width 6 height 6
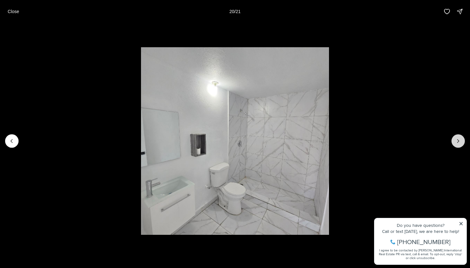
click at [457, 142] on icon "Next slide" at bounding box center [458, 141] width 6 height 6
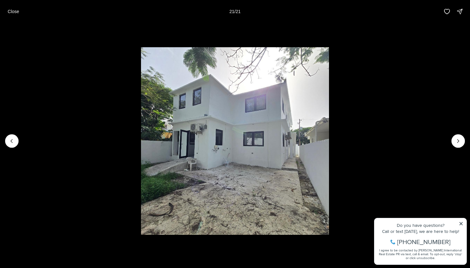
click at [455, 143] on div at bounding box center [457, 140] width 13 height 13
click at [11, 147] on button "Previous slide" at bounding box center [11, 140] width 13 height 13
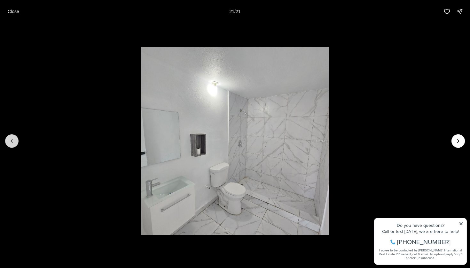
click at [11, 147] on button "Previous slide" at bounding box center [11, 140] width 13 height 13
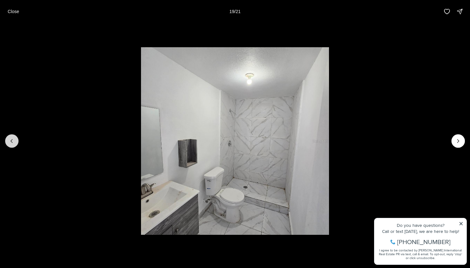
click at [11, 147] on button "Previous slide" at bounding box center [11, 140] width 13 height 13
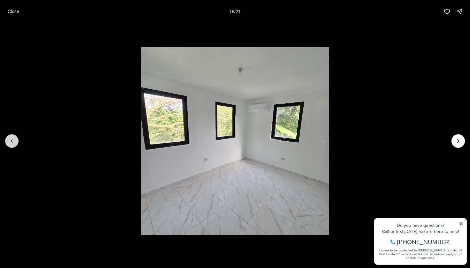
click at [11, 147] on button "Previous slide" at bounding box center [11, 140] width 13 height 13
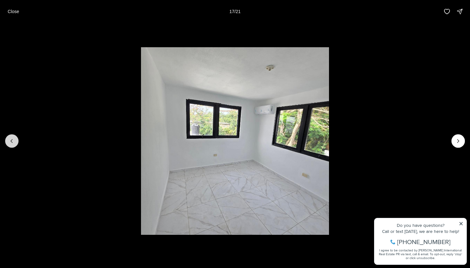
click at [11, 147] on button "Previous slide" at bounding box center [11, 140] width 13 height 13
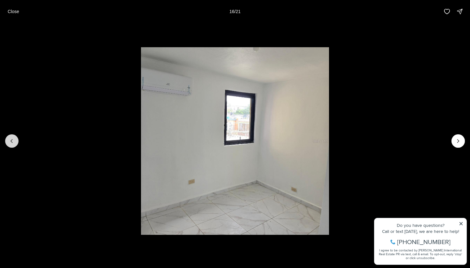
click at [11, 147] on button "Previous slide" at bounding box center [11, 140] width 13 height 13
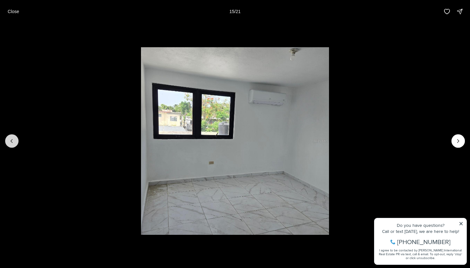
click at [11, 147] on button "Previous slide" at bounding box center [11, 140] width 13 height 13
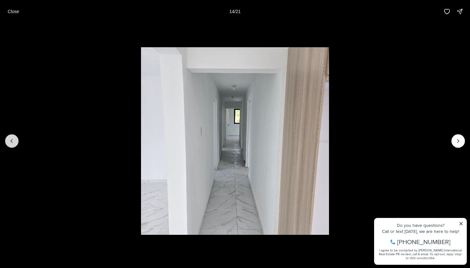
click at [11, 147] on button "Previous slide" at bounding box center [11, 140] width 13 height 13
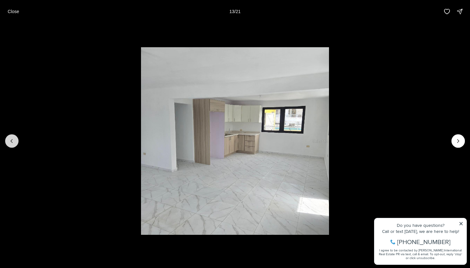
click at [11, 147] on button "Previous slide" at bounding box center [11, 140] width 13 height 13
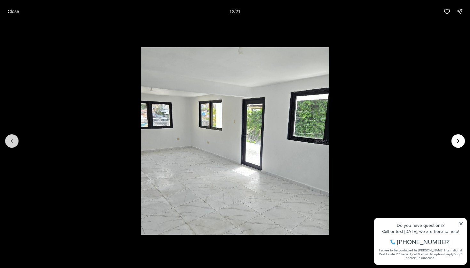
click at [11, 147] on button "Previous slide" at bounding box center [11, 140] width 13 height 13
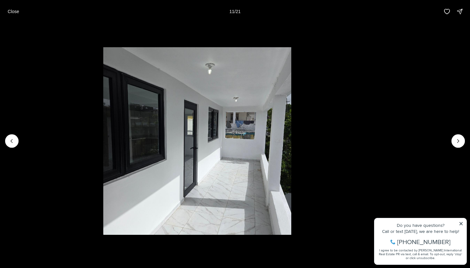
drag, startPoint x: 141, startPoint y: 42, endPoint x: 101, endPoint y: 39, distance: 40.7
click at [101, 39] on li "11 of 21" at bounding box center [197, 141] width 470 height 236
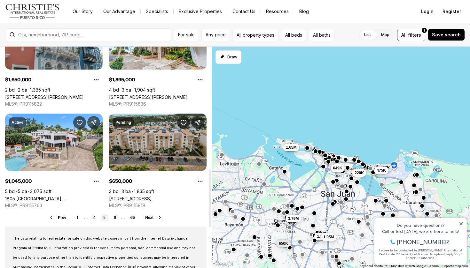
scroll to position [466, 0]
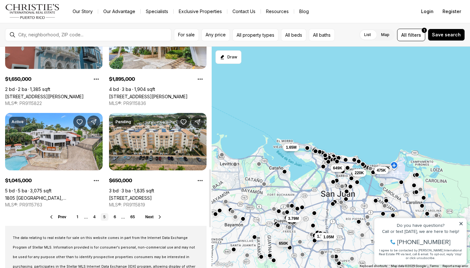
click at [160, 218] on icon at bounding box center [159, 217] width 5 height 5
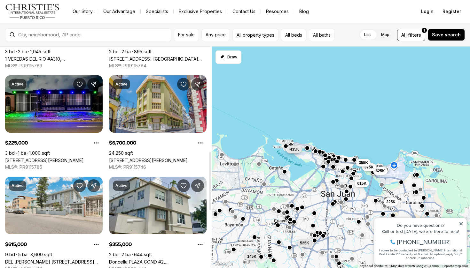
scroll to position [403, 0]
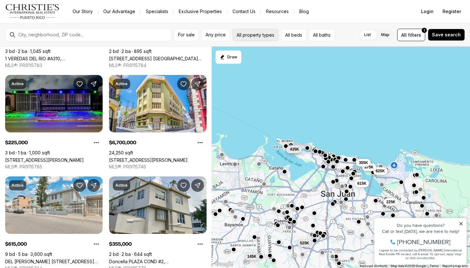
click at [258, 37] on button "All property types" at bounding box center [255, 35] width 46 height 12
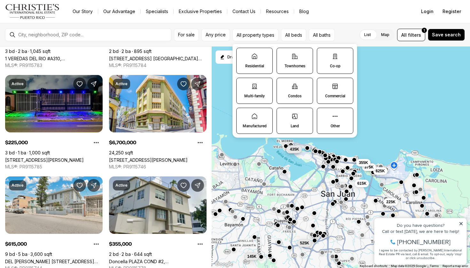
click at [251, 99] on p "Multi-family" at bounding box center [254, 96] width 20 height 5
click at [243, 85] on button "Multi-family" at bounding box center [239, 81] width 6 height 6
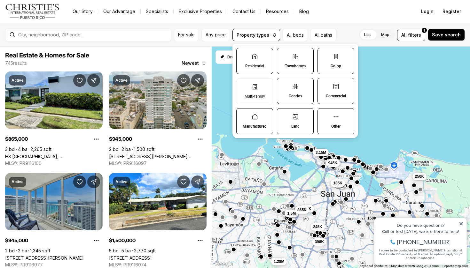
click at [258, 71] on label "Residential" at bounding box center [254, 61] width 37 height 26
click at [243, 55] on button "Residential" at bounding box center [239, 51] width 6 height 6
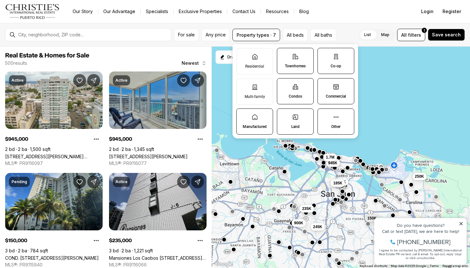
click at [324, 119] on label "Other" at bounding box center [335, 122] width 37 height 26
click at [324, 115] on button "Other" at bounding box center [320, 112] width 6 height 6
click at [262, 82] on label "Multi-family" at bounding box center [254, 92] width 36 height 26
click at [243, 82] on button "Multi-family" at bounding box center [240, 82] width 6 height 6
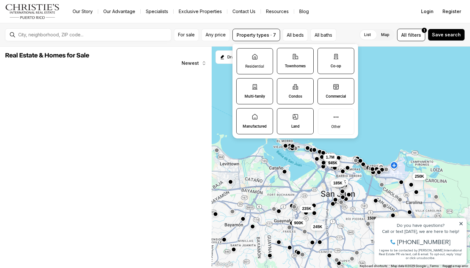
click at [259, 62] on label "Residential" at bounding box center [254, 61] width 36 height 26
click at [243, 55] on button "Residential" at bounding box center [240, 52] width 6 height 6
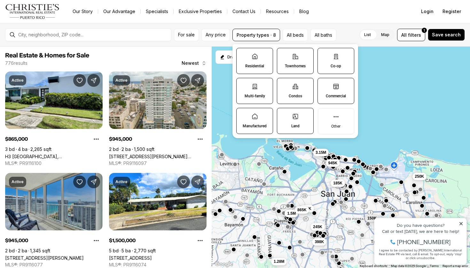
click at [325, 68] on label "Co-op" at bounding box center [335, 61] width 37 height 26
click at [324, 55] on button "Co-op" at bounding box center [320, 51] width 6 height 6
click at [325, 68] on label "Co-op" at bounding box center [335, 61] width 36 height 26
click at [324, 55] on button "Co-op" at bounding box center [321, 52] width 6 height 6
